Goal: Information Seeking & Learning: Learn about a topic

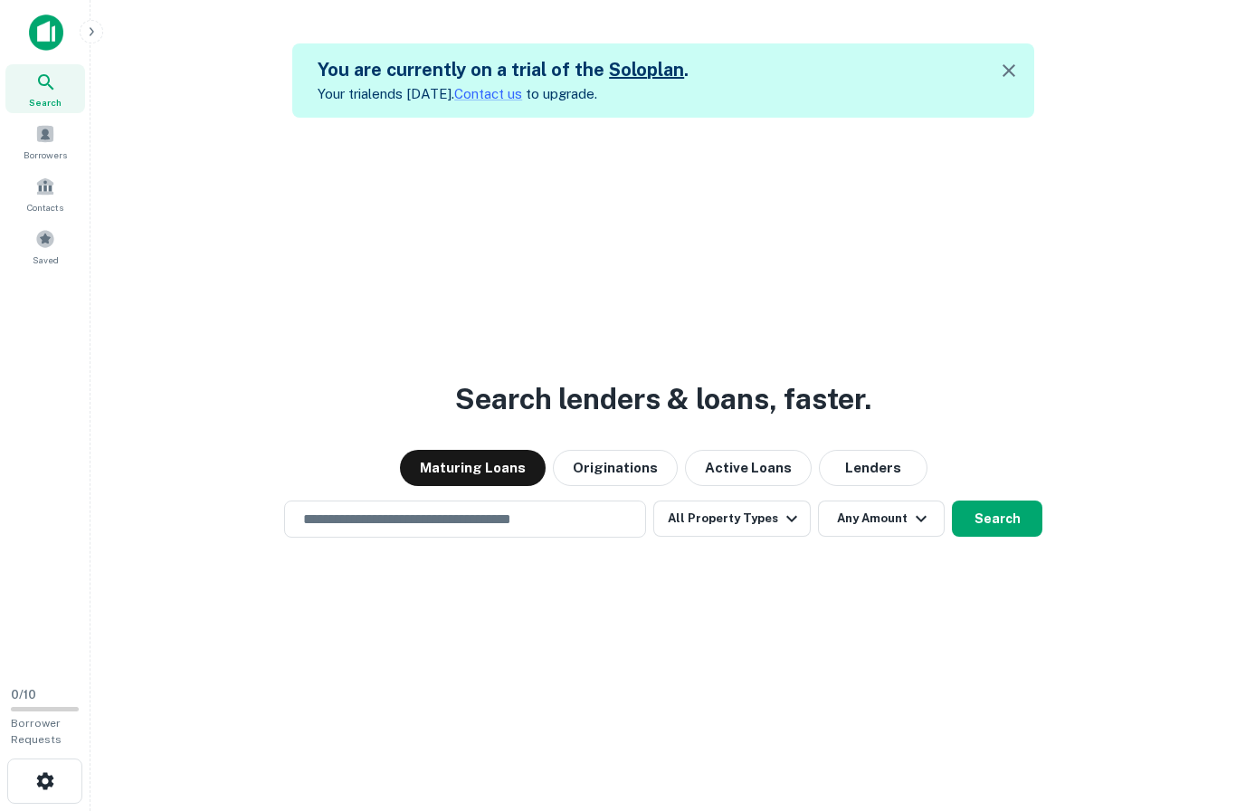
click at [568, 529] on input "text" at bounding box center [465, 519] width 346 height 21
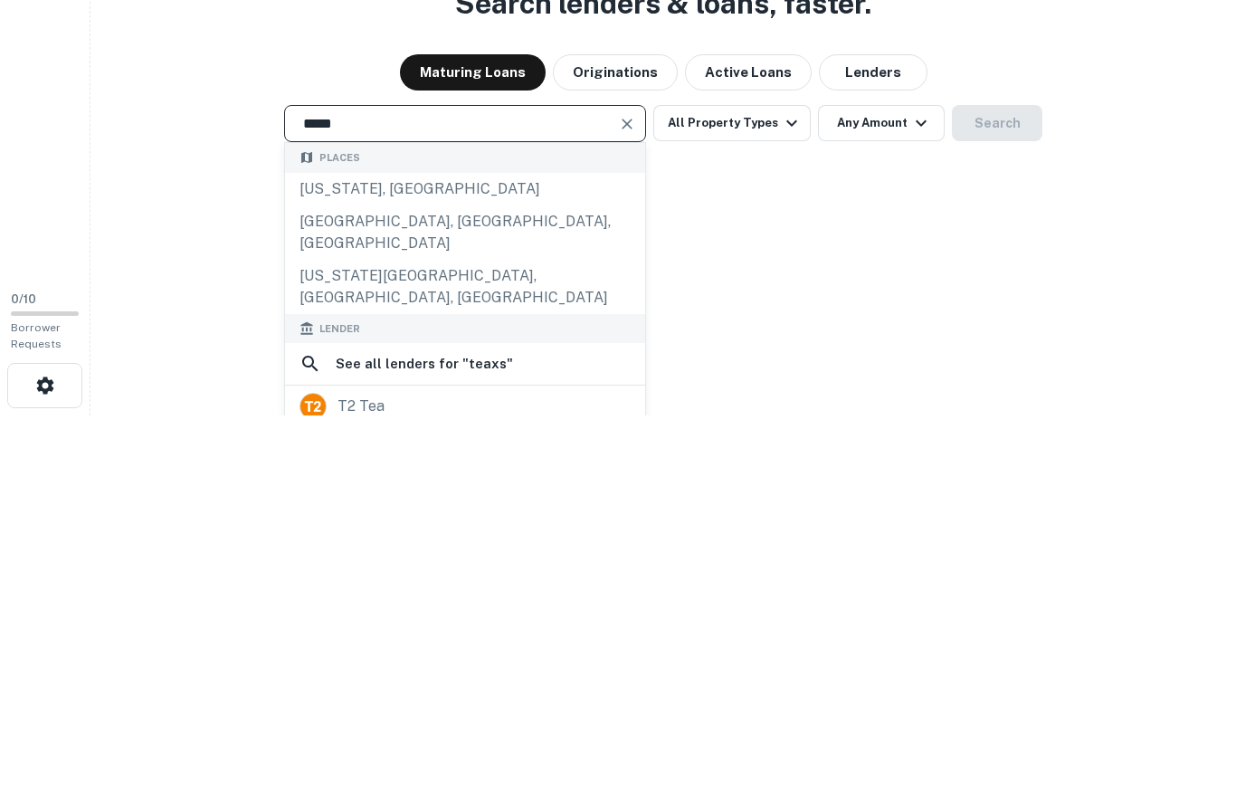
click at [379, 568] on div "[US_STATE], [GEOGRAPHIC_DATA]" at bounding box center [465, 584] width 360 height 33
type input "**********"
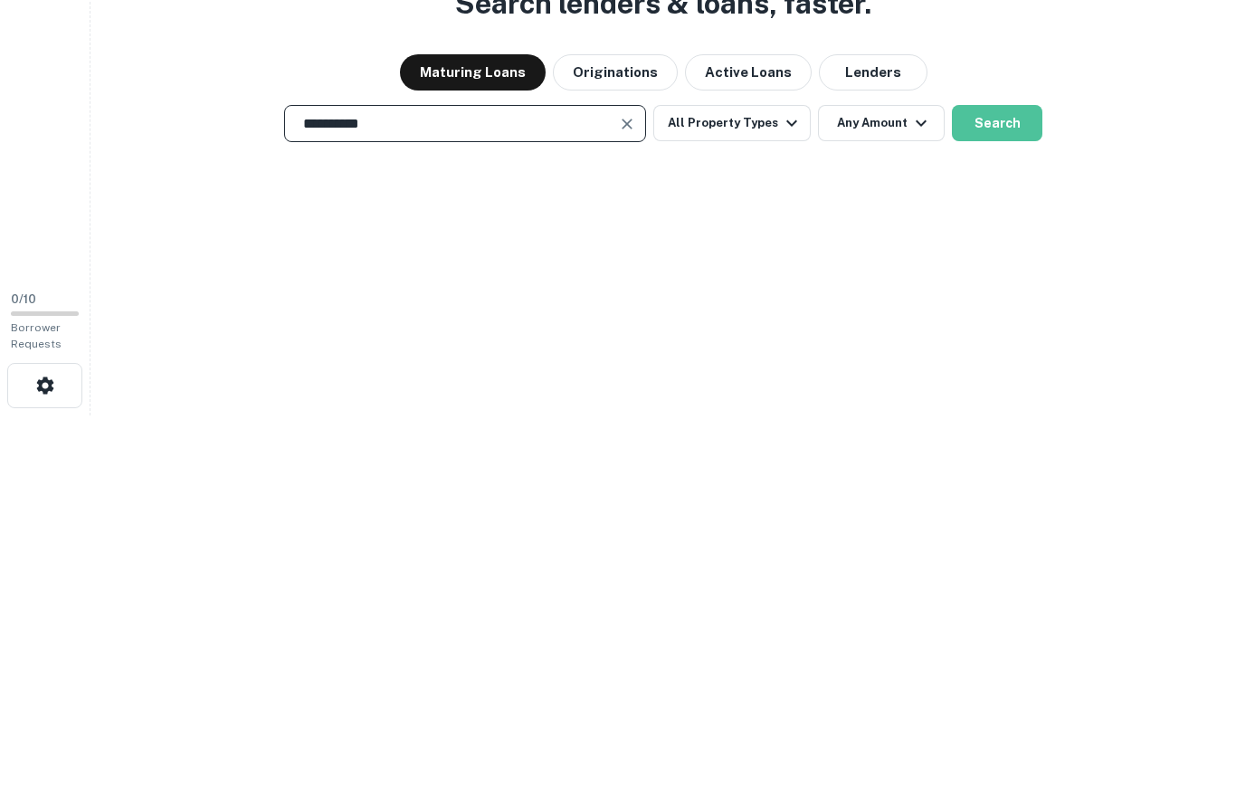
click at [1020, 500] on button "Search" at bounding box center [997, 518] width 90 height 36
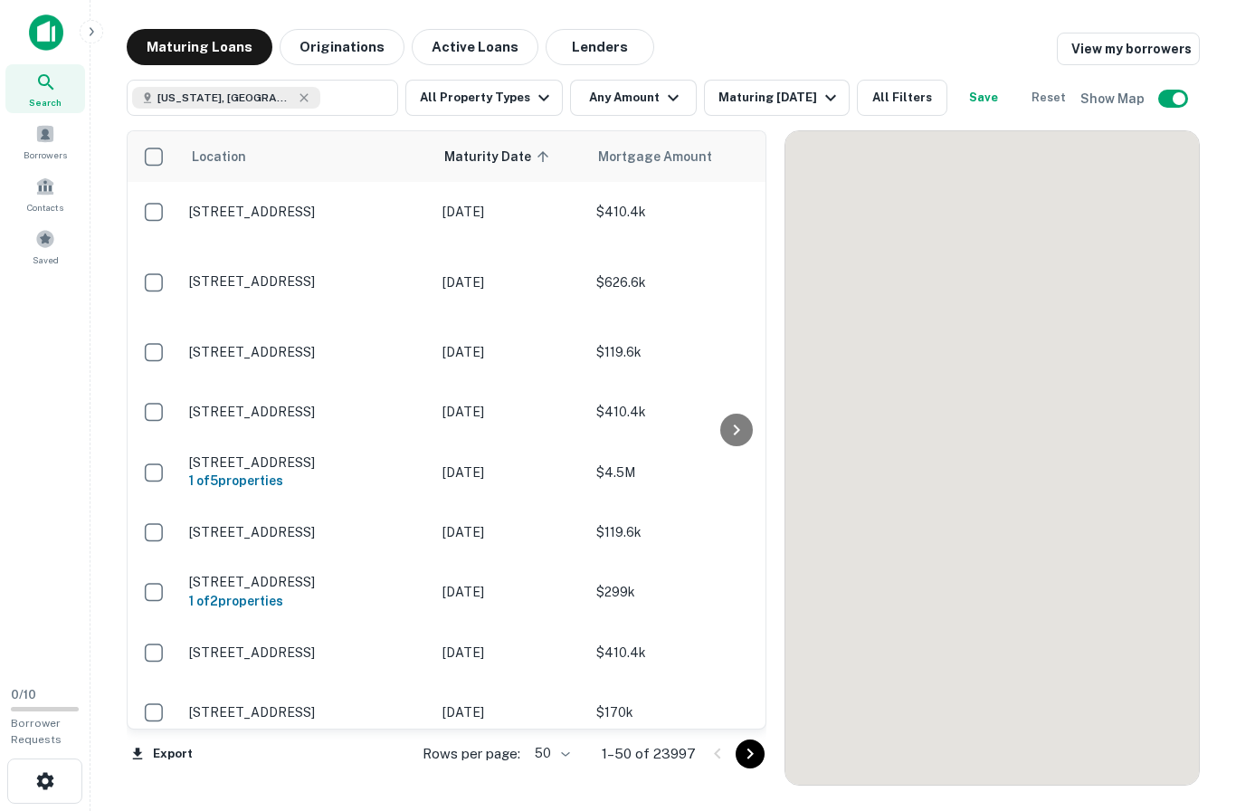
scroll to position [74, 0]
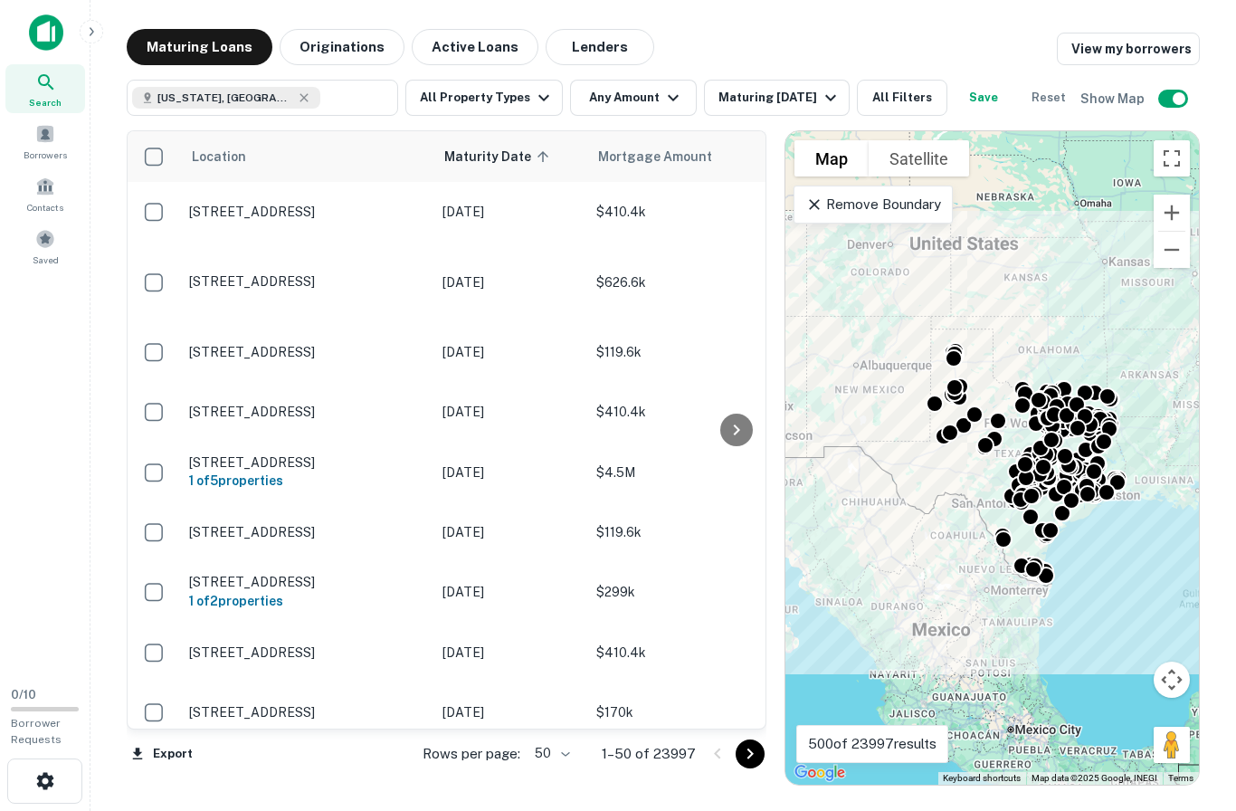
click at [510, 80] on button "All Property Types" at bounding box center [483, 98] width 157 height 36
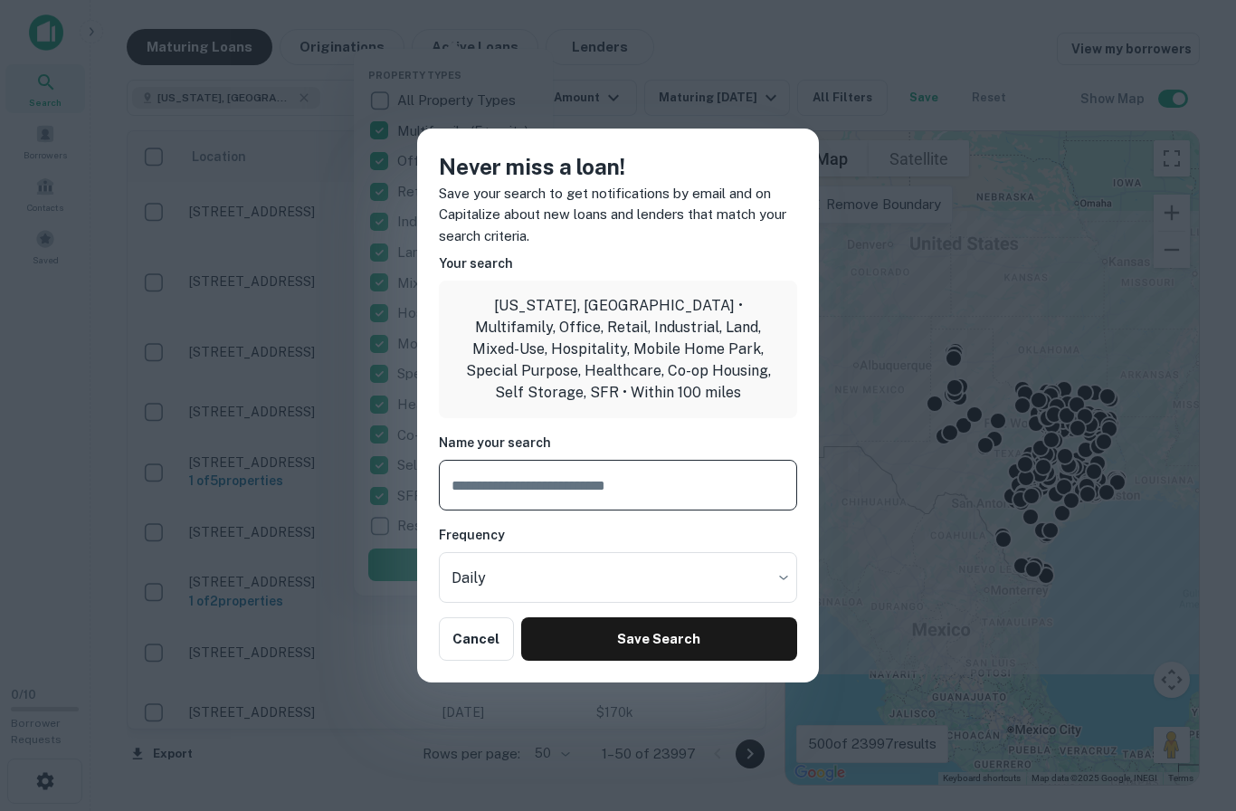
click at [481, 632] on button "Cancel" at bounding box center [476, 638] width 75 height 43
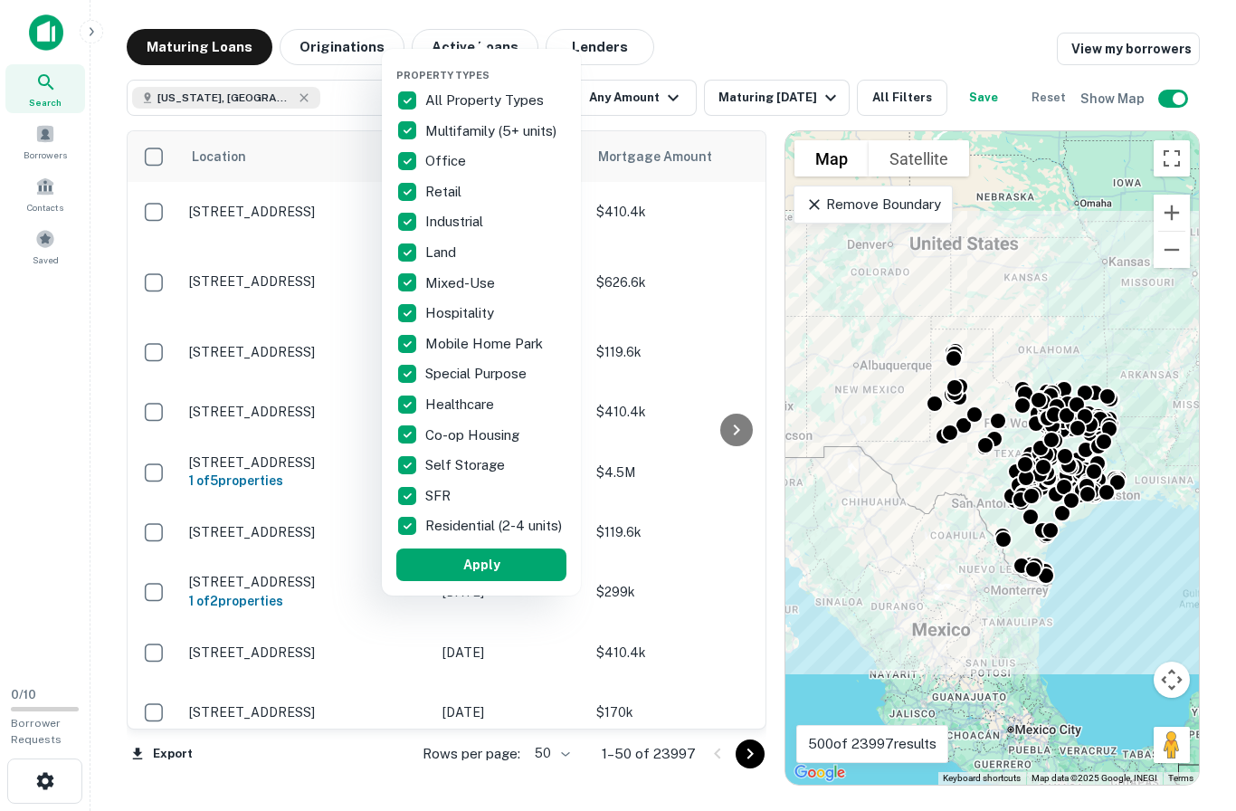
click at [517, 576] on button "Apply" at bounding box center [481, 564] width 170 height 33
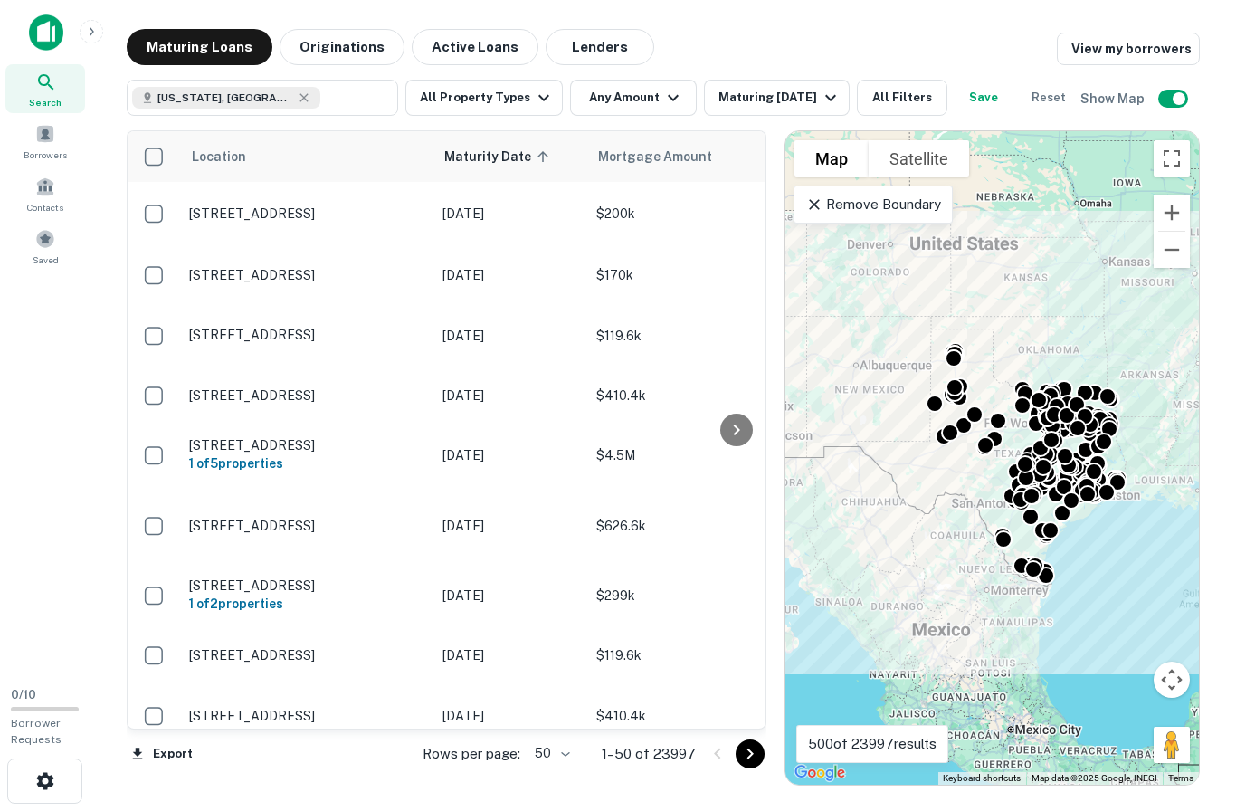
click at [297, 90] on icon at bounding box center [304, 97] width 14 height 14
type input "******"
click at [200, 85] on input "text" at bounding box center [261, 97] width 258 height 25
type input "*********"
click at [308, 85] on input "text" at bounding box center [261, 97] width 258 height 25
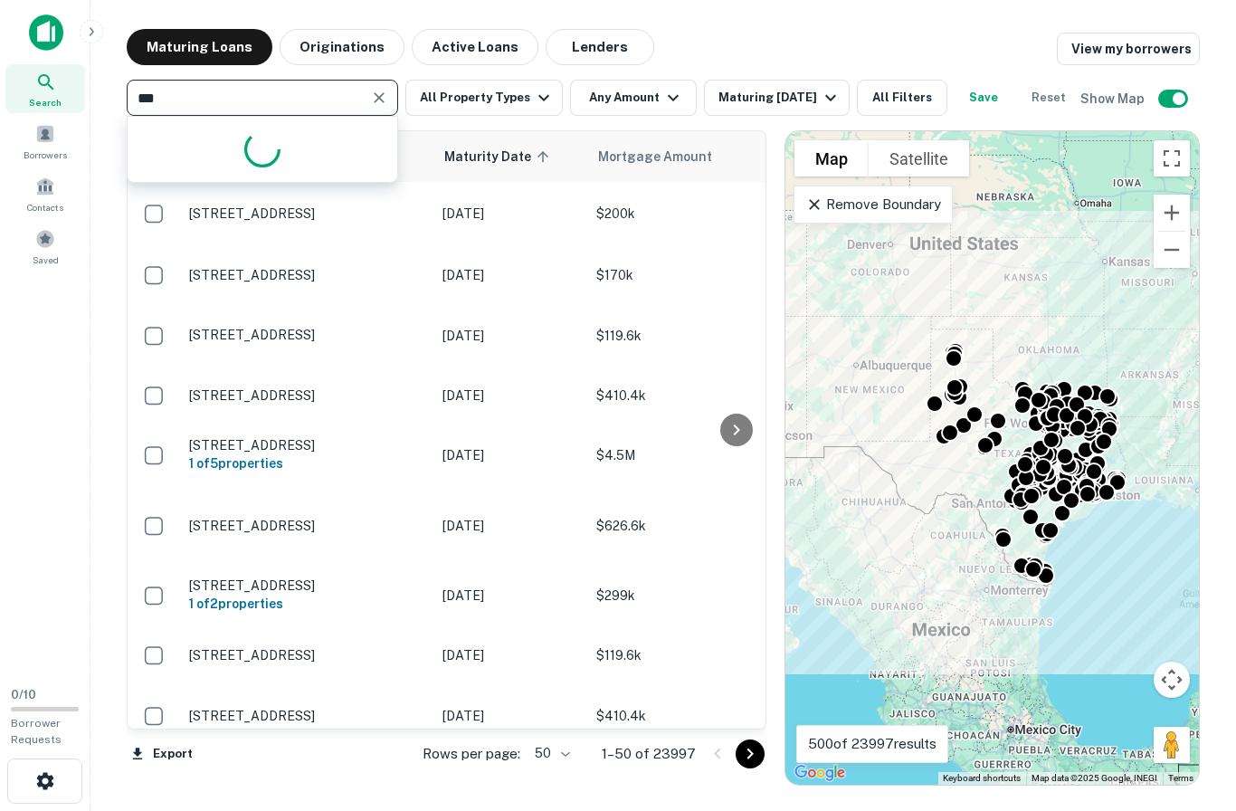
type input "****"
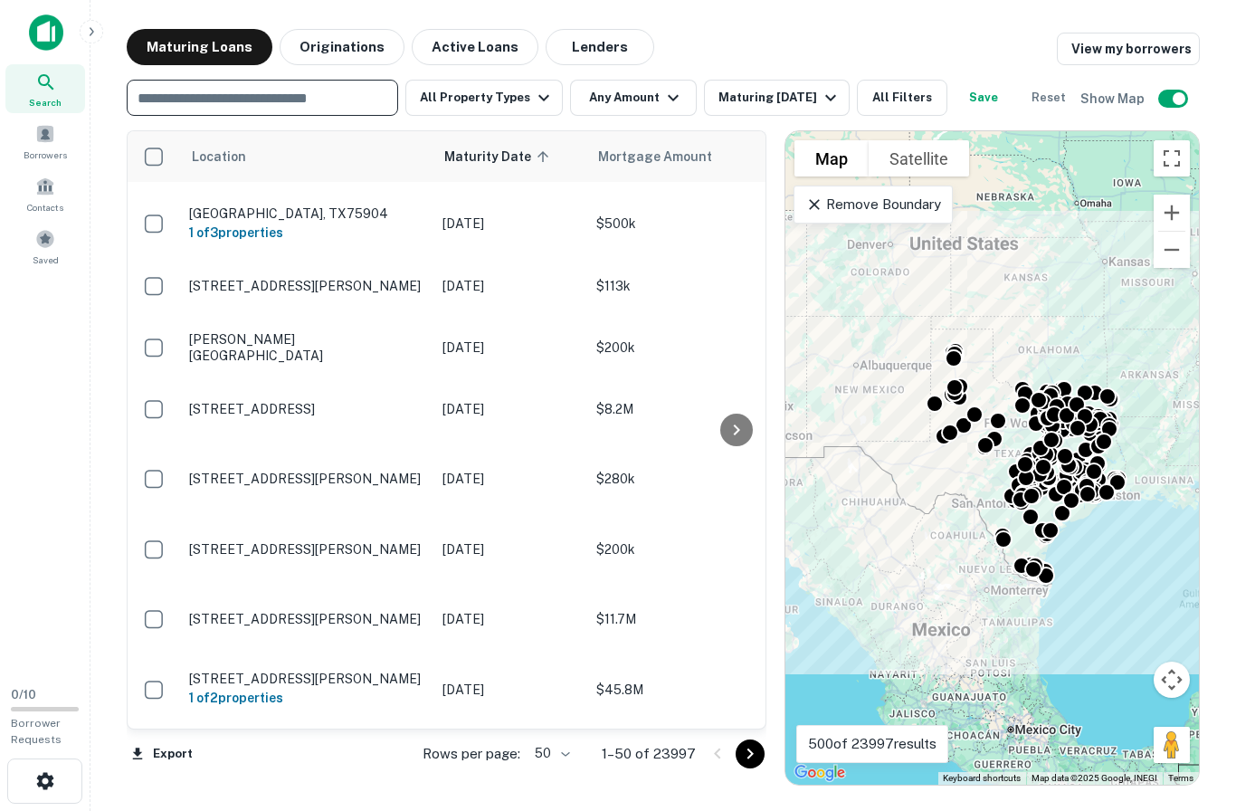
scroll to position [2022, 0]
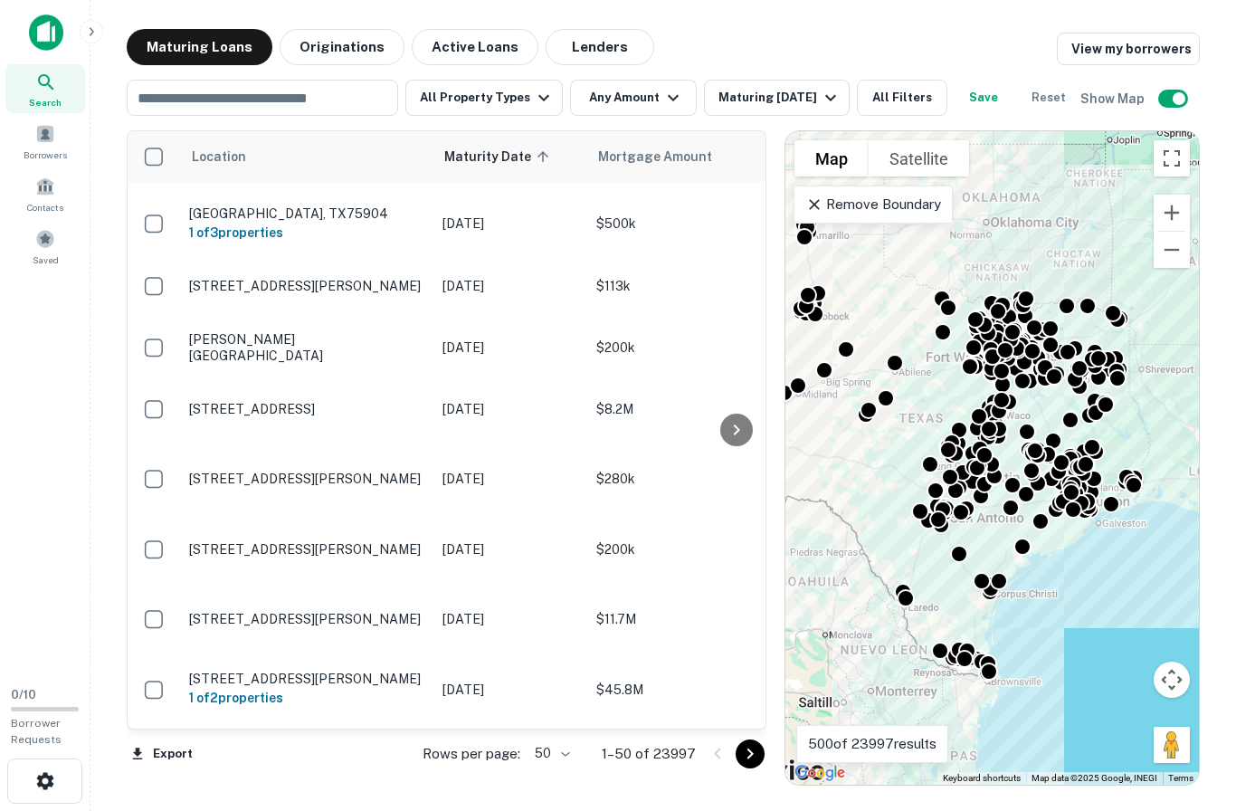
click at [1184, 195] on button "Zoom in" at bounding box center [1172, 213] width 36 height 36
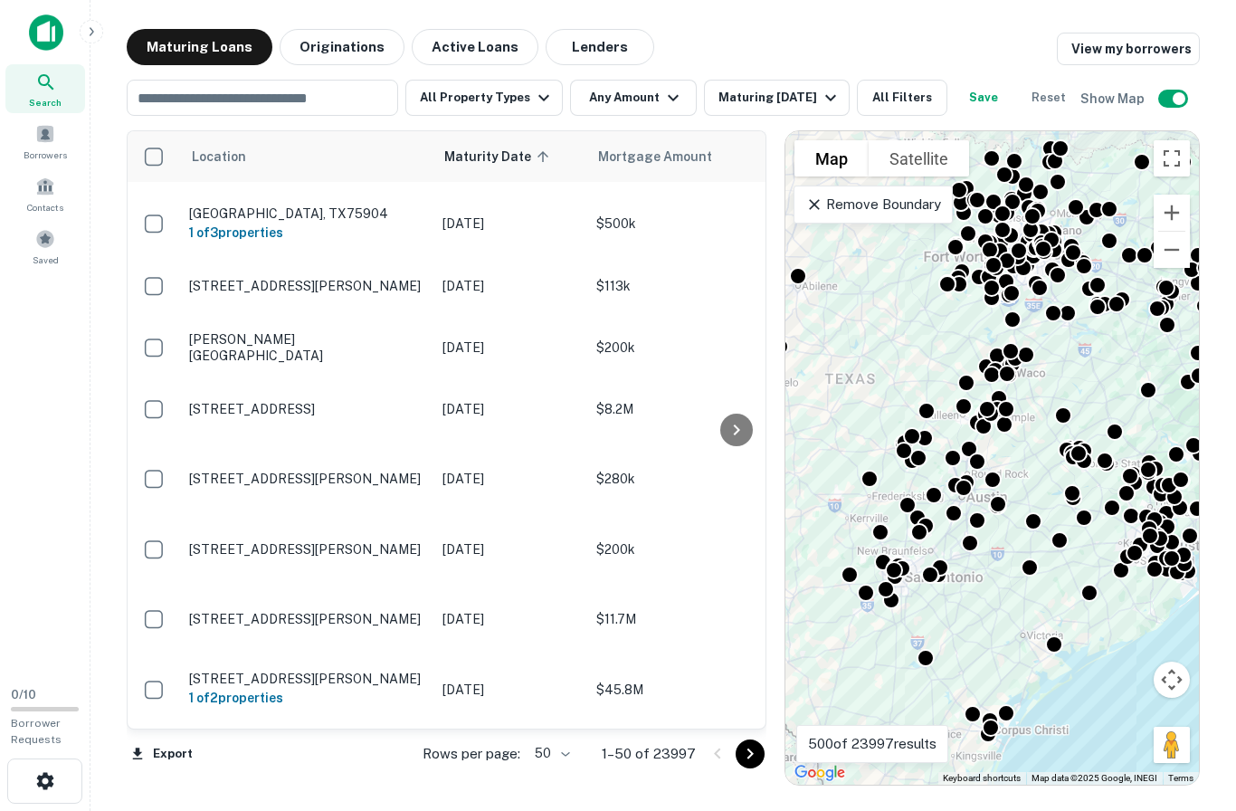
click at [1179, 195] on button "Zoom in" at bounding box center [1172, 213] width 36 height 36
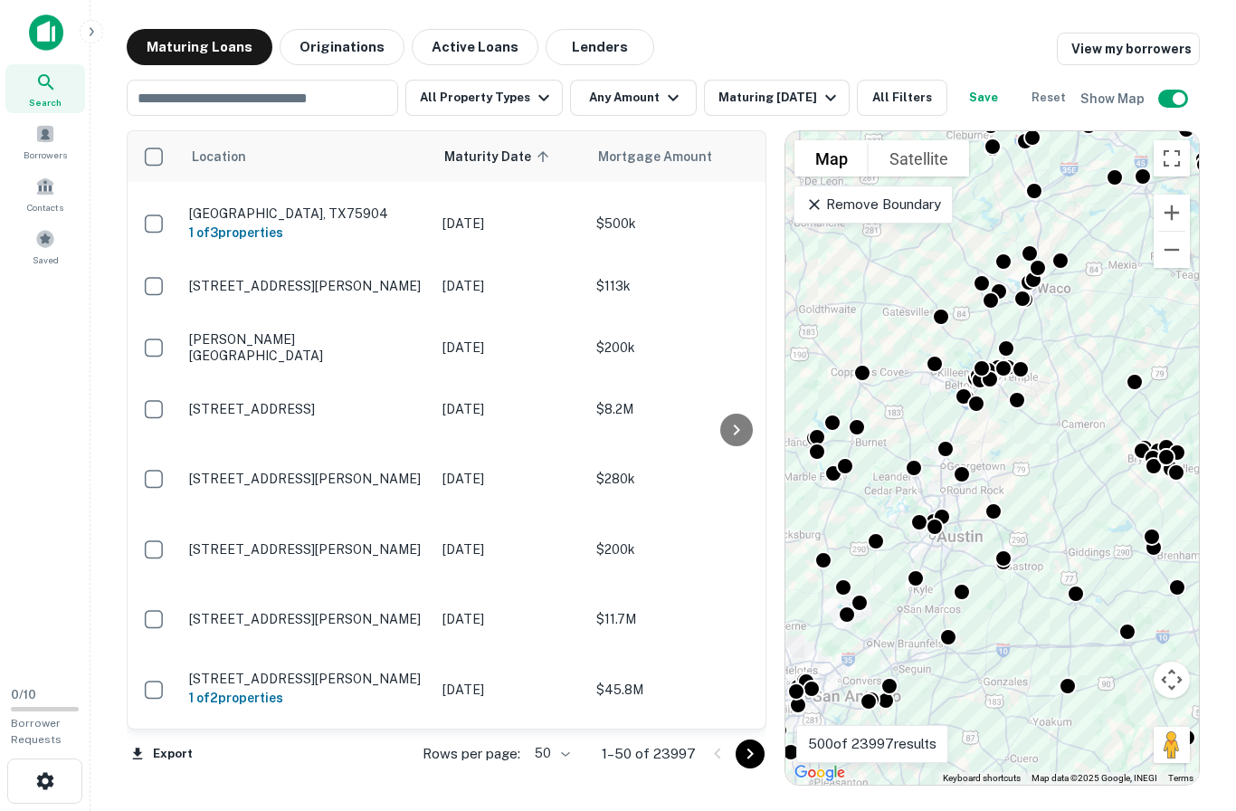
click at [905, 745] on p "500 of 23997 results" at bounding box center [872, 744] width 129 height 22
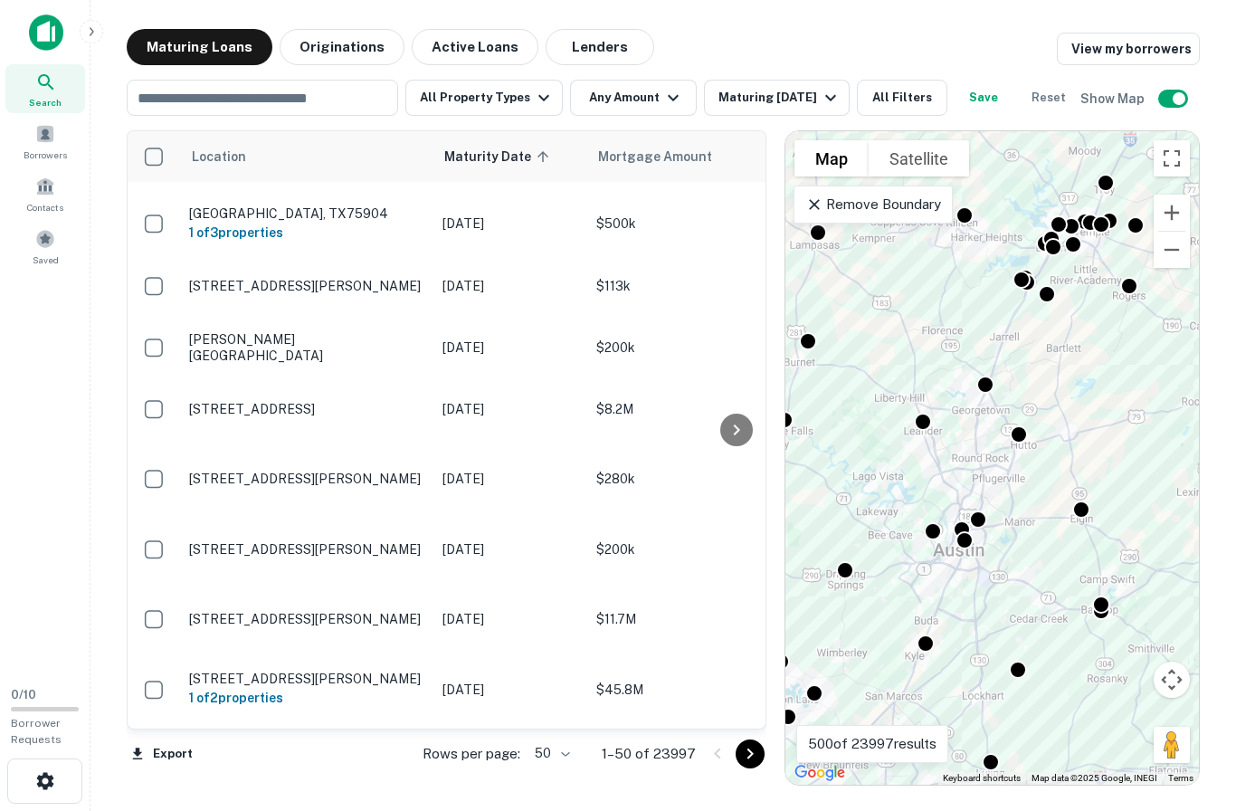
click at [854, 561] on div at bounding box center [845, 570] width 18 height 18
click at [851, 561] on div at bounding box center [845, 570] width 18 height 18
click at [854, 561] on div at bounding box center [845, 570] width 18 height 18
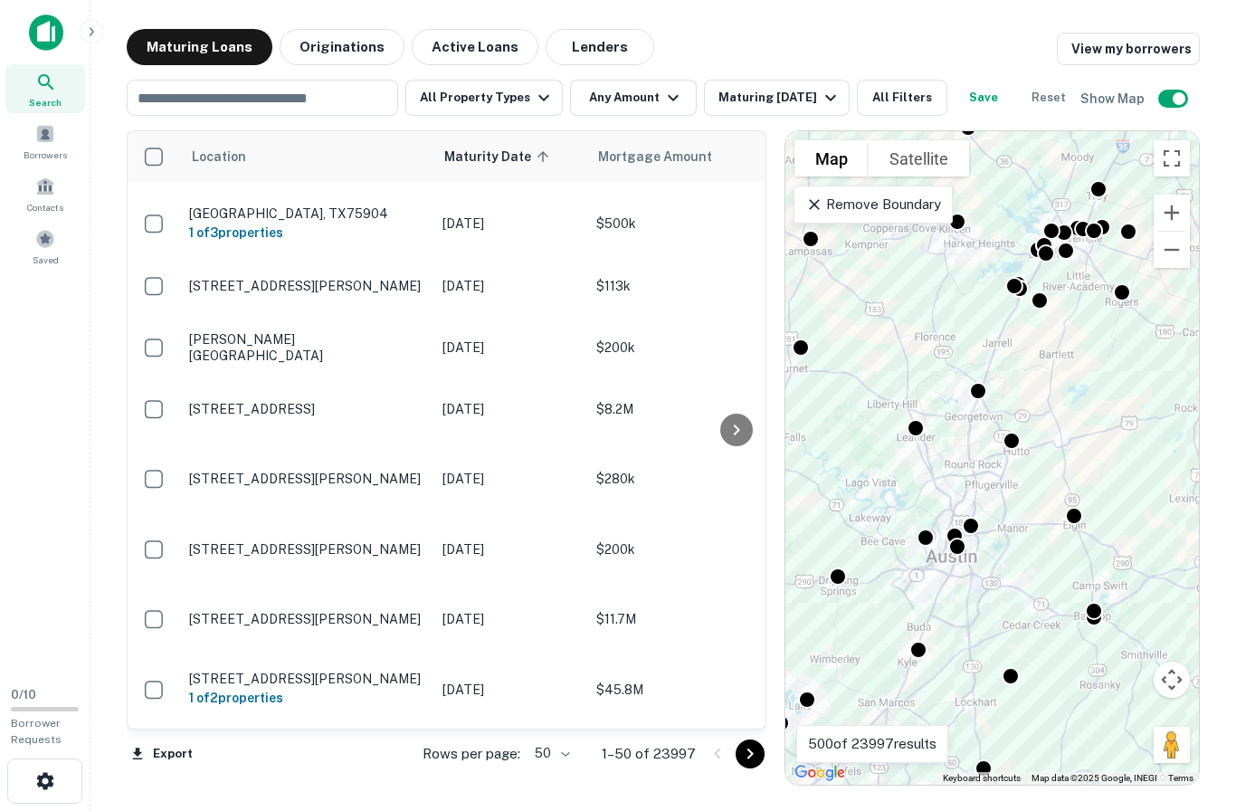
click at [883, 194] on p "Remove Boundary" at bounding box center [872, 205] width 135 height 22
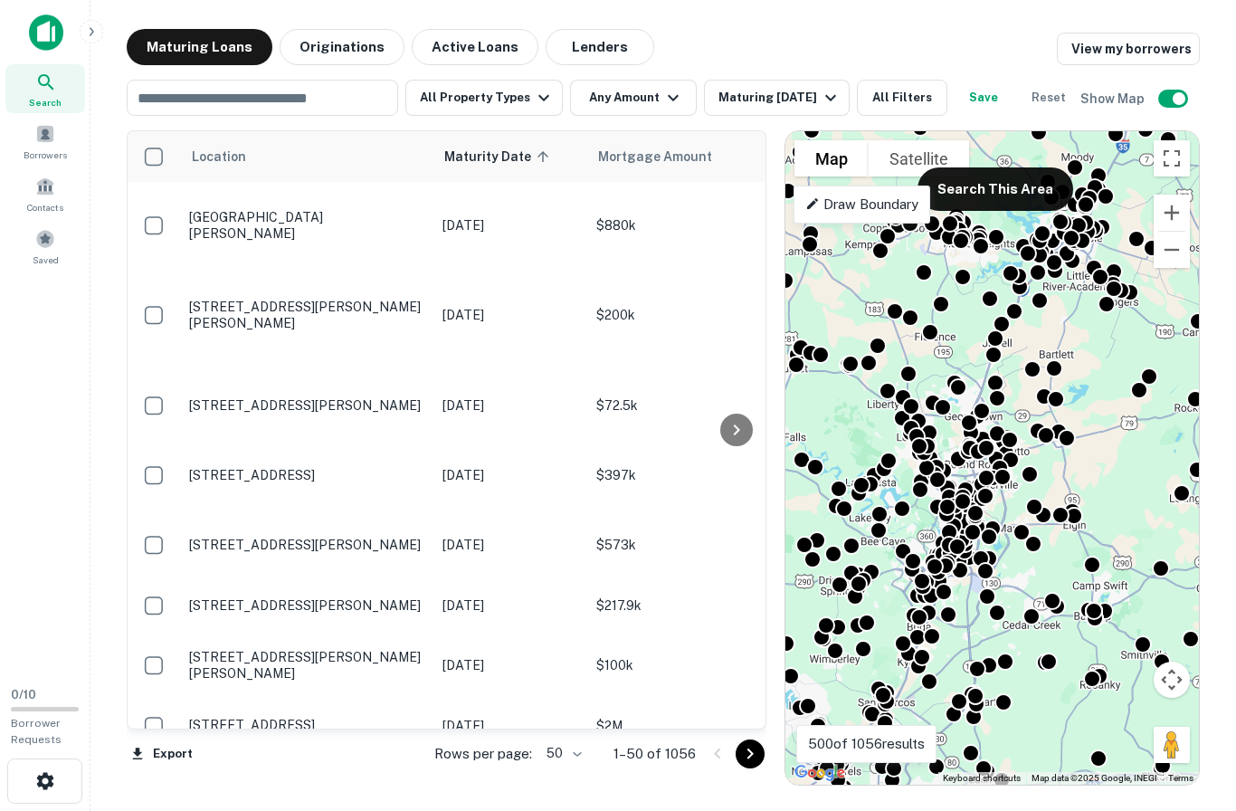
click at [221, 537] on p "[STREET_ADDRESS][PERSON_NAME]" at bounding box center [306, 545] width 235 height 16
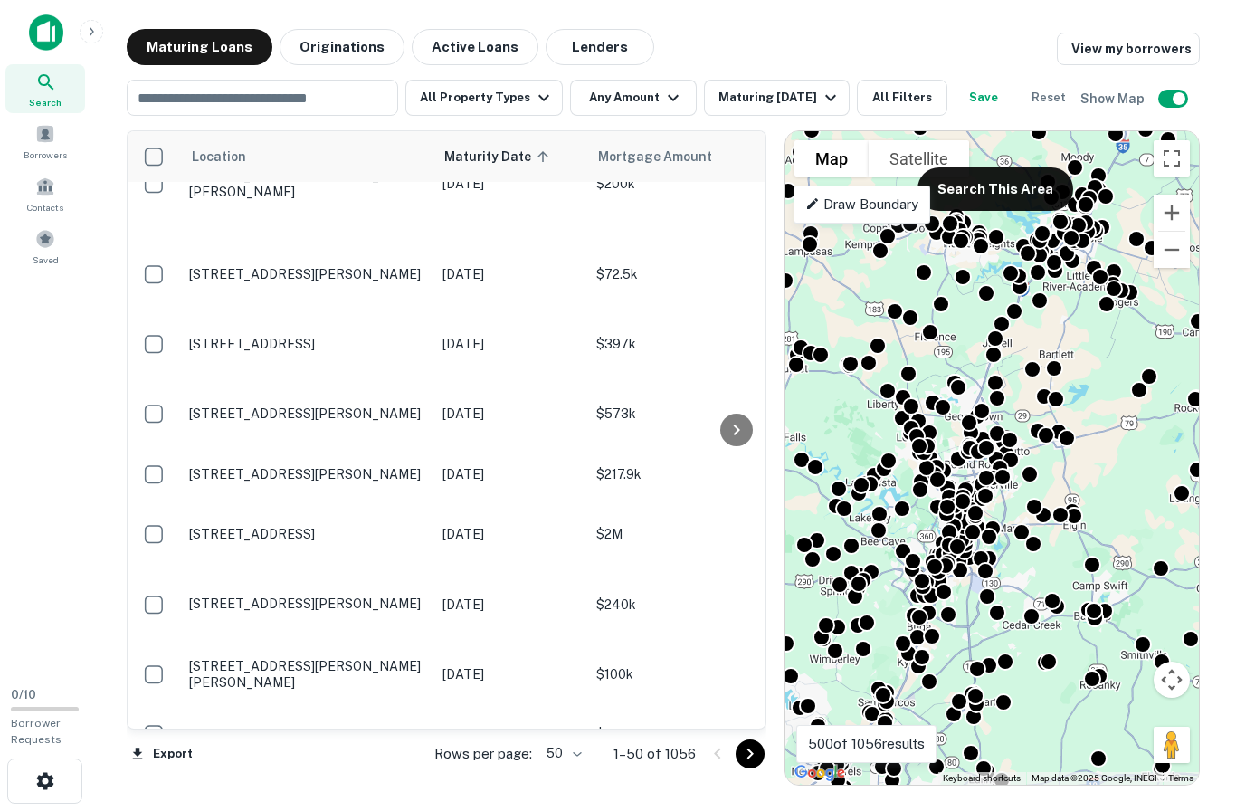
scroll to position [2148, 0]
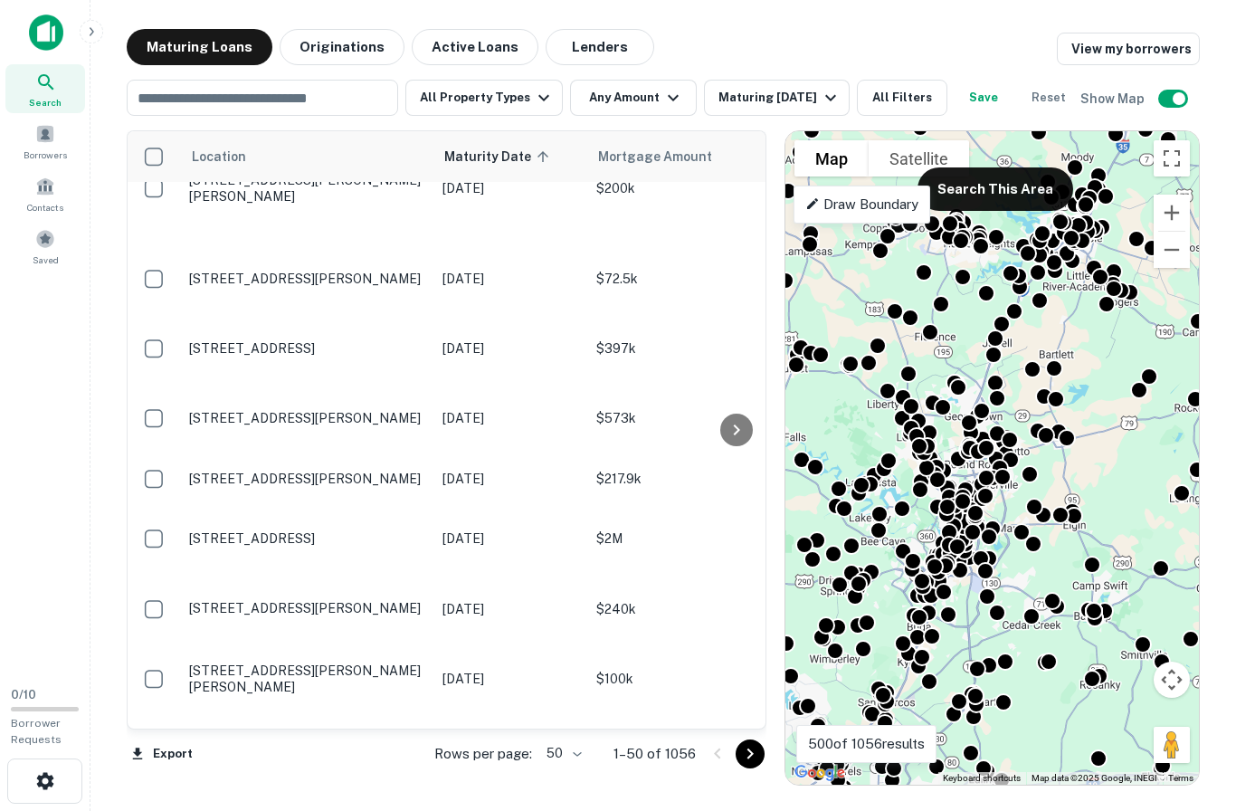
click at [229, 530] on p "[STREET_ADDRESS]" at bounding box center [306, 538] width 235 height 16
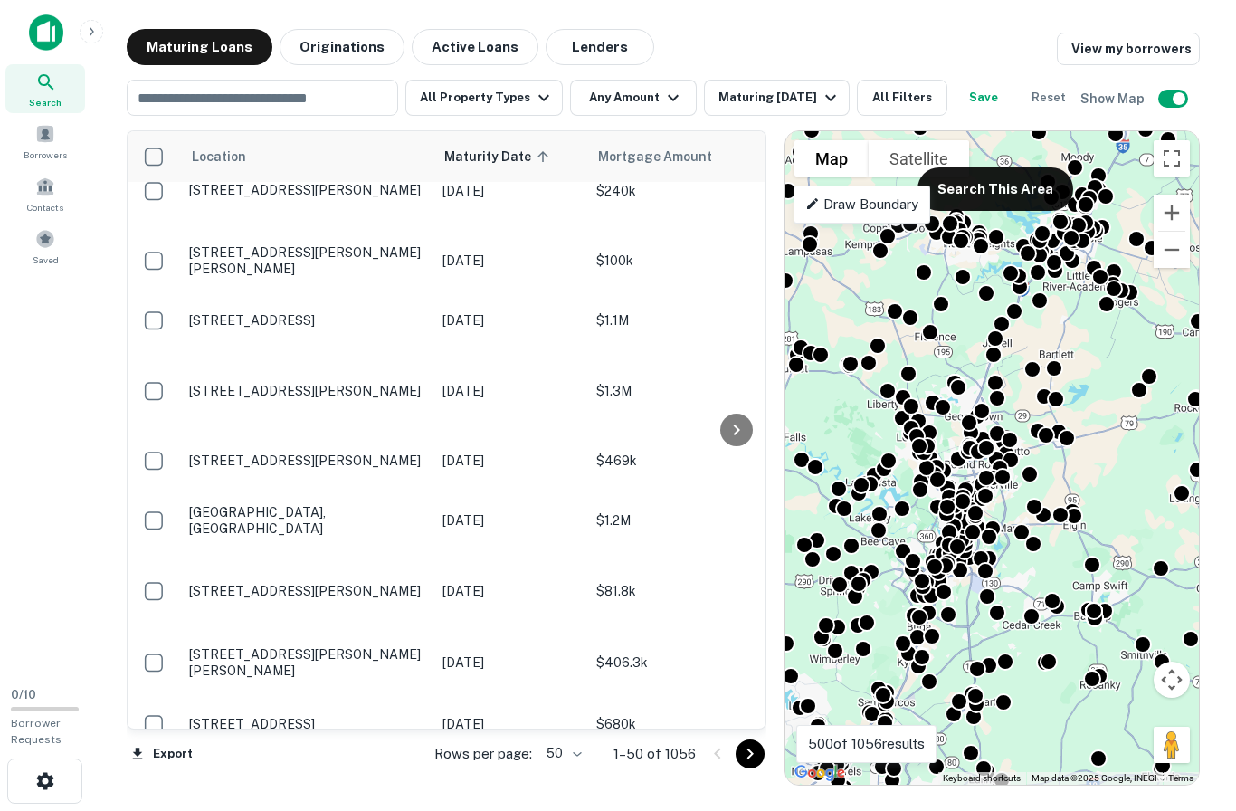
scroll to position [2566, 0]
